Goal: Information Seeking & Learning: Learn about a topic

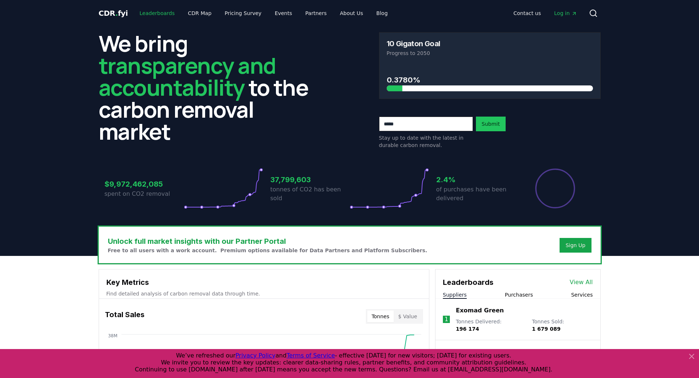
click at [161, 14] on link "Leaderboards" at bounding box center [157, 13] width 47 height 13
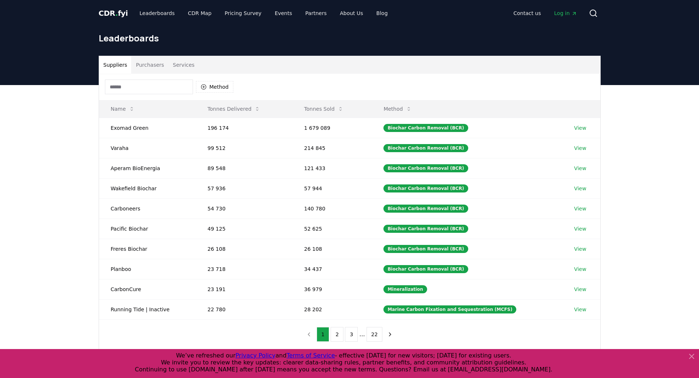
click at [147, 66] on button "Purchasers" at bounding box center [149, 65] width 37 height 18
click at [115, 65] on button "Suppliers" at bounding box center [115, 65] width 33 height 18
click at [147, 62] on button "Purchasers" at bounding box center [149, 65] width 37 height 18
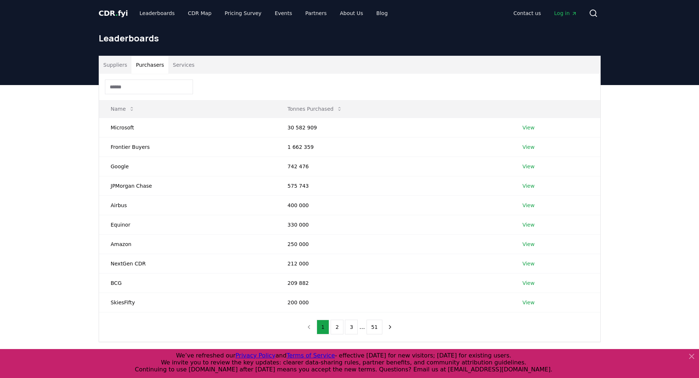
drag, startPoint x: 114, startPoint y: 13, endPoint x: 108, endPoint y: 17, distance: 6.9
click at [115, 13] on span "." at bounding box center [116, 13] width 3 height 9
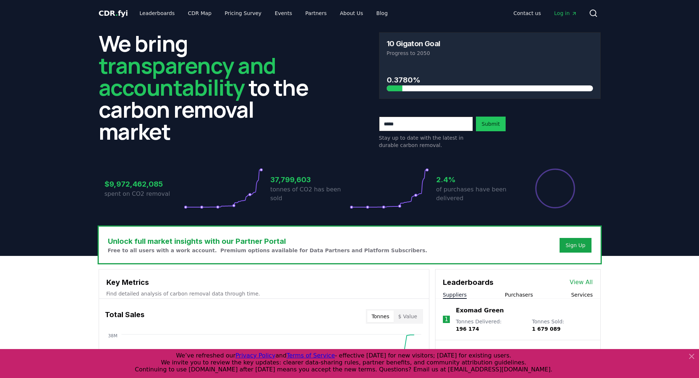
click at [157, 94] on h2 "We bring transparency and accountability to the carbon removal market" at bounding box center [210, 87] width 222 height 110
click at [235, 13] on link "Pricing Survey" at bounding box center [243, 13] width 48 height 13
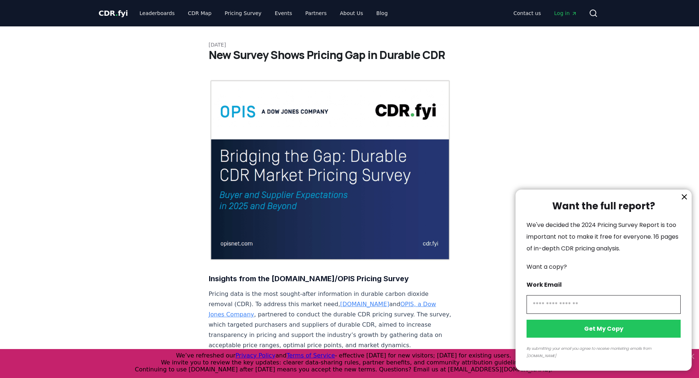
click at [687, 202] on icon "information" at bounding box center [684, 197] width 9 height 9
